Goal: Task Accomplishment & Management: Complete application form

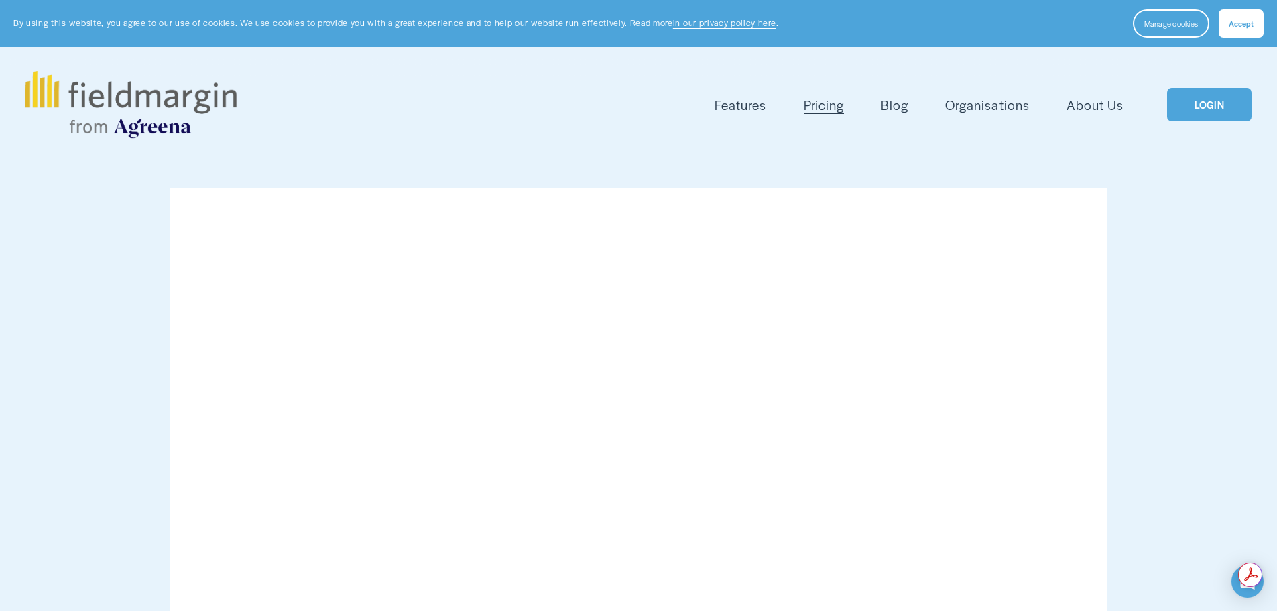
click at [1239, 31] on button "Accept" at bounding box center [1241, 23] width 45 height 28
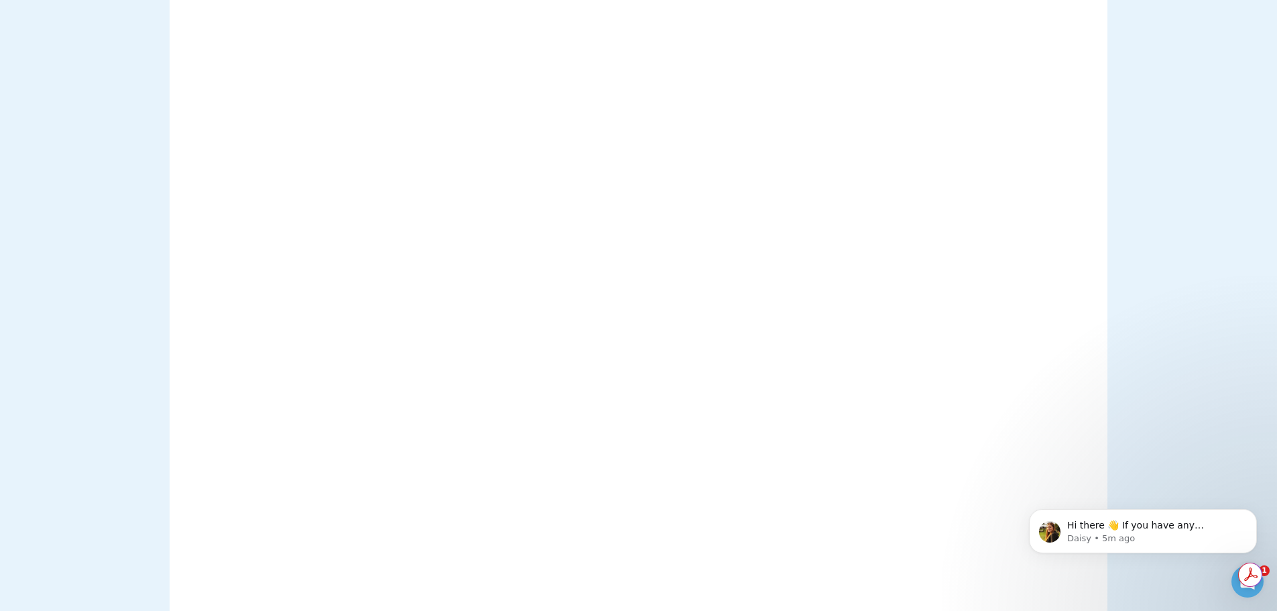
scroll to position [1073, 0]
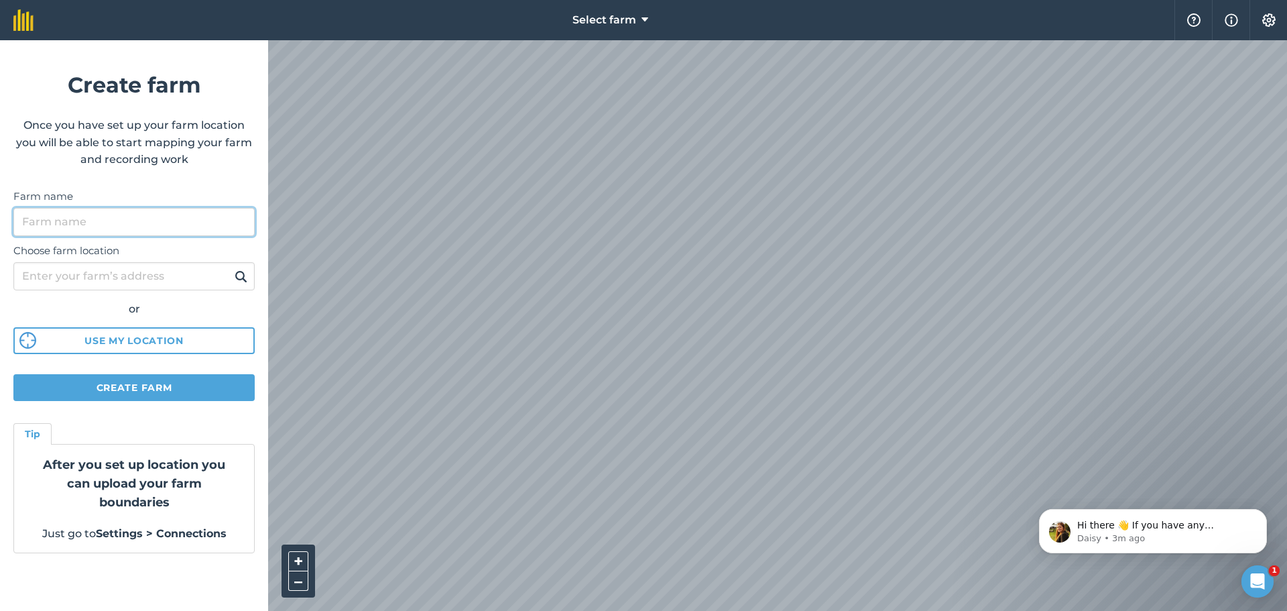
click at [105, 225] on input "Farm name" at bounding box center [133, 222] width 241 height 28
type input "p"
type input "Palardo"
click at [95, 272] on input "Choose farm location" at bounding box center [133, 276] width 241 height 28
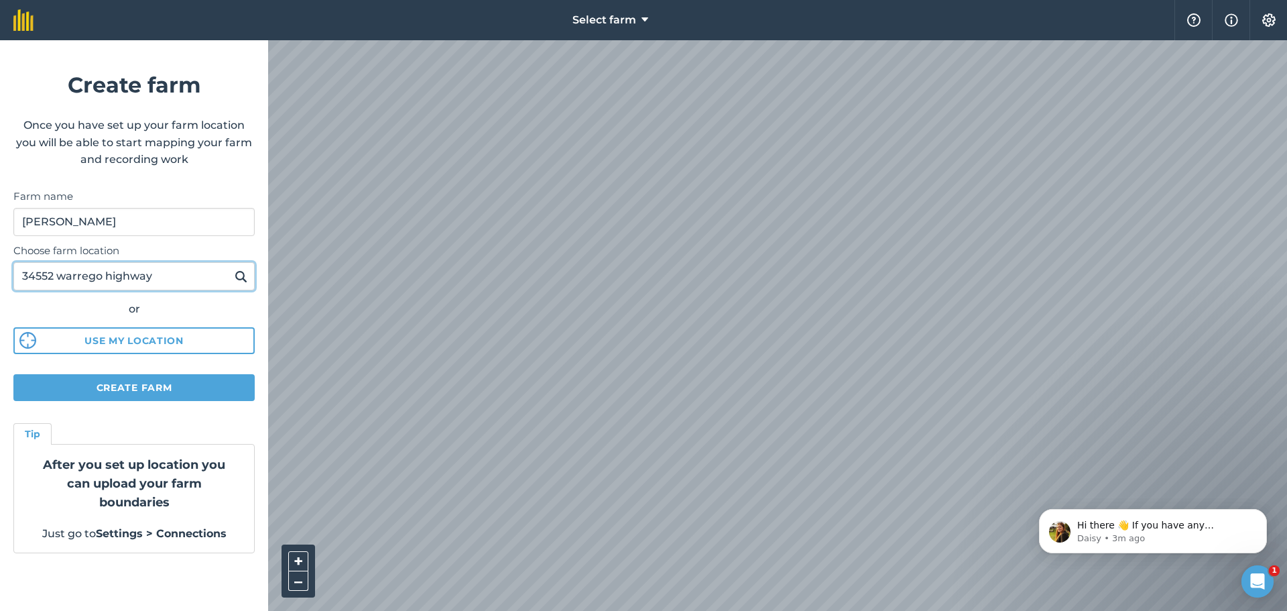
type input "34552 warrego highway"
click at [237, 278] on img at bounding box center [241, 276] width 13 height 16
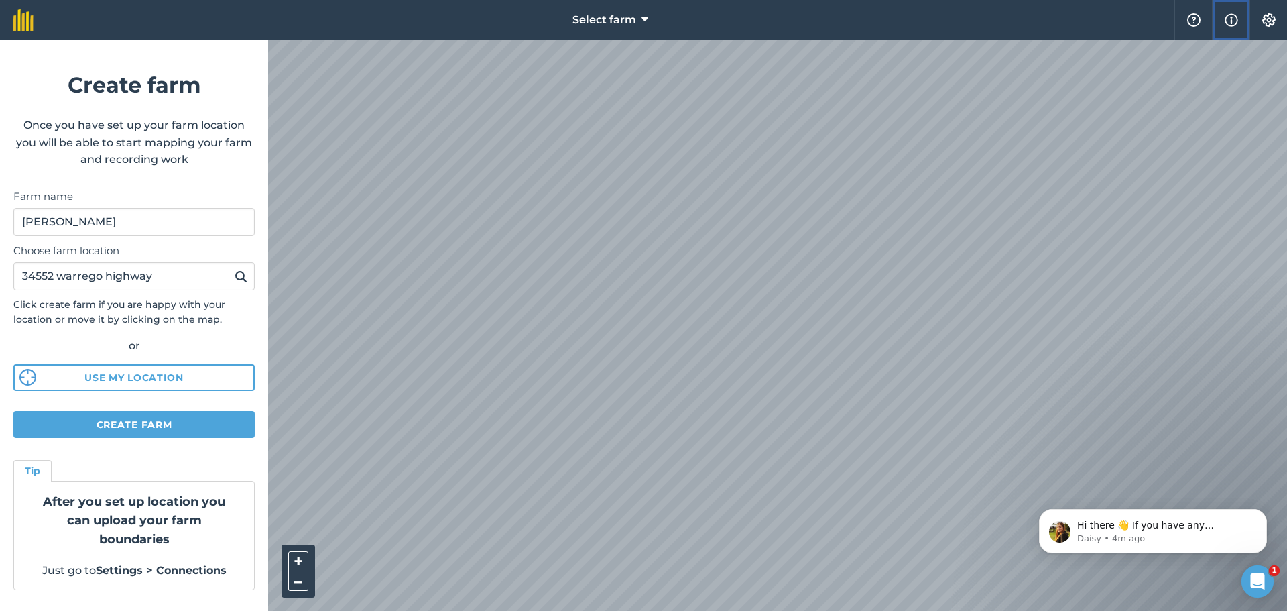
click at [1235, 18] on img at bounding box center [1231, 20] width 13 height 16
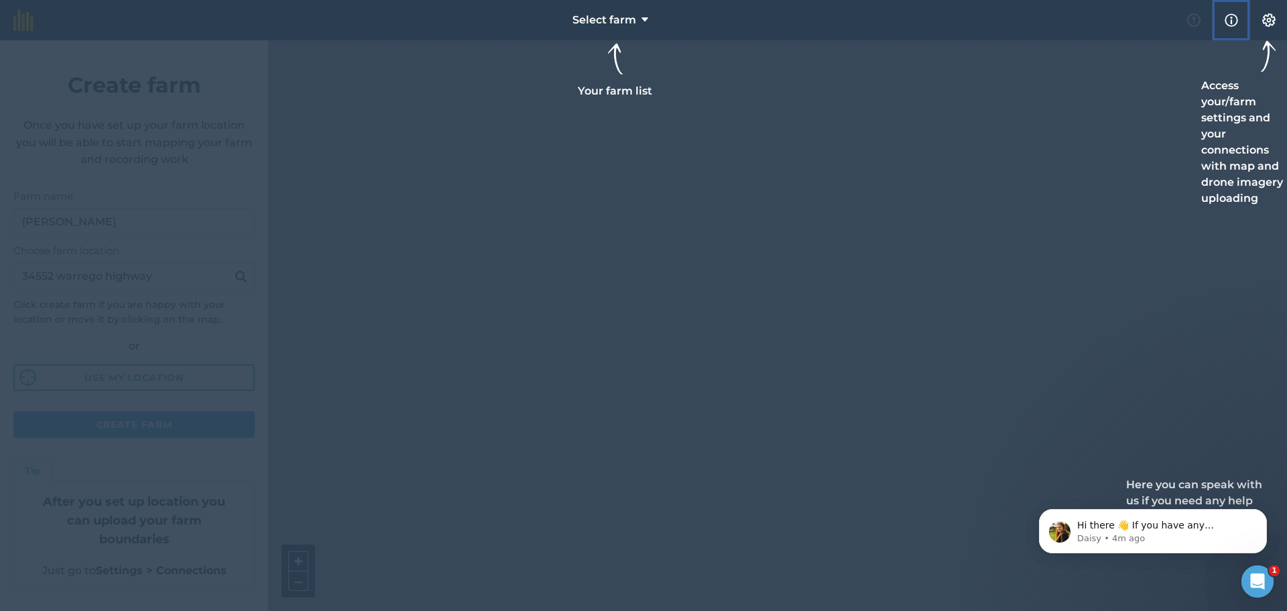
click at [1235, 18] on img at bounding box center [1231, 20] width 13 height 16
click at [1268, 25] on img at bounding box center [1269, 19] width 16 height 13
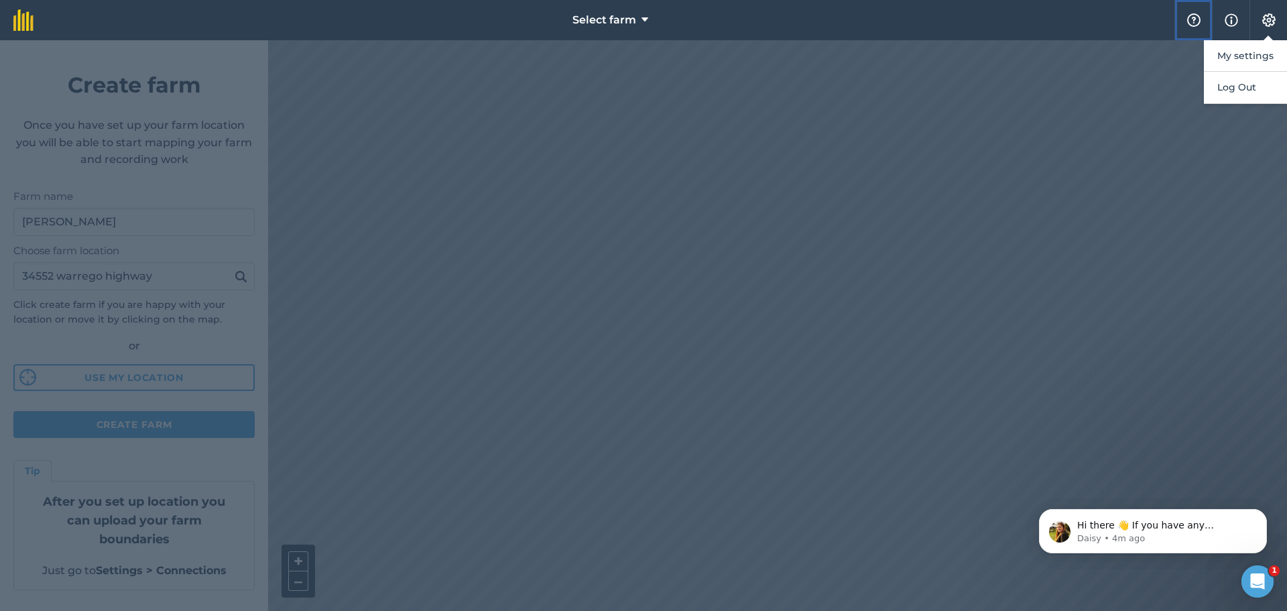
click at [1199, 17] on img at bounding box center [1194, 19] width 16 height 13
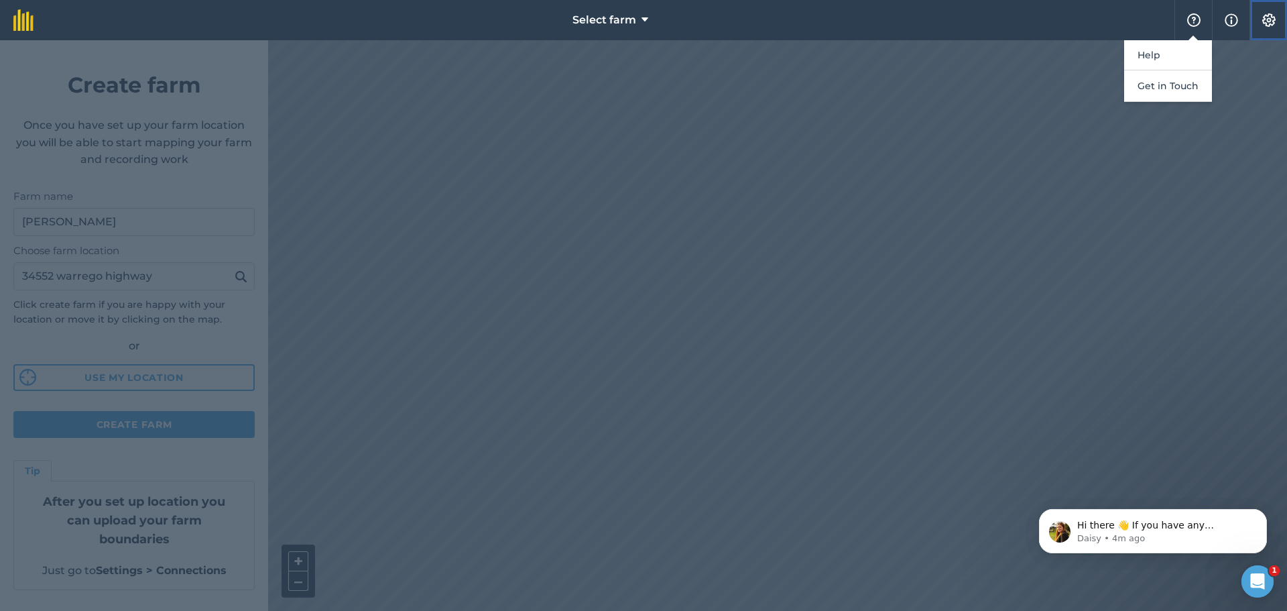
click at [1279, 18] on button "Settings" at bounding box center [1268, 20] width 38 height 40
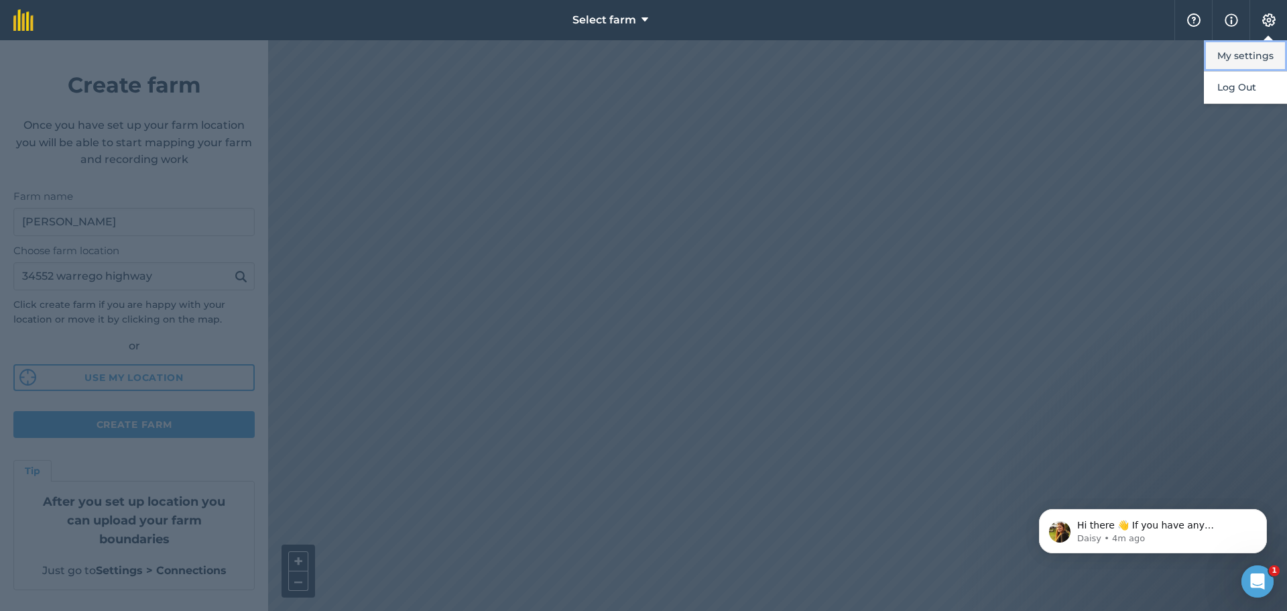
click at [1261, 59] on button "My settings" at bounding box center [1245, 56] width 83 height 32
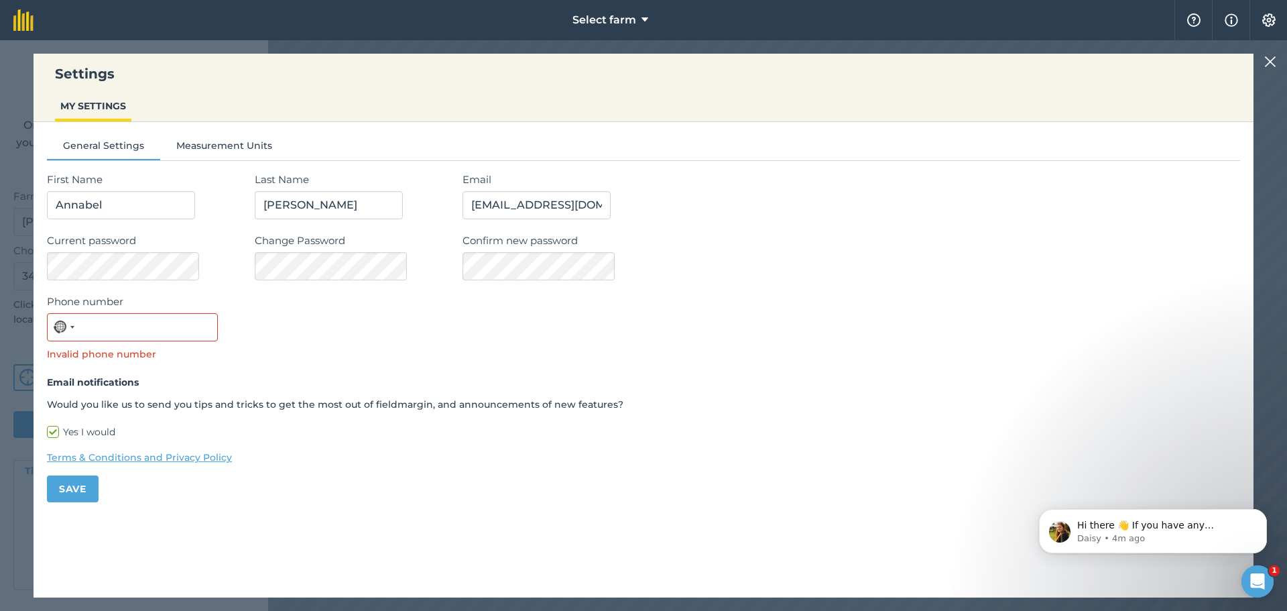
click at [1271, 59] on img at bounding box center [1270, 62] width 12 height 16
